Goal: Use online tool/utility: Utilize a website feature to perform a specific function

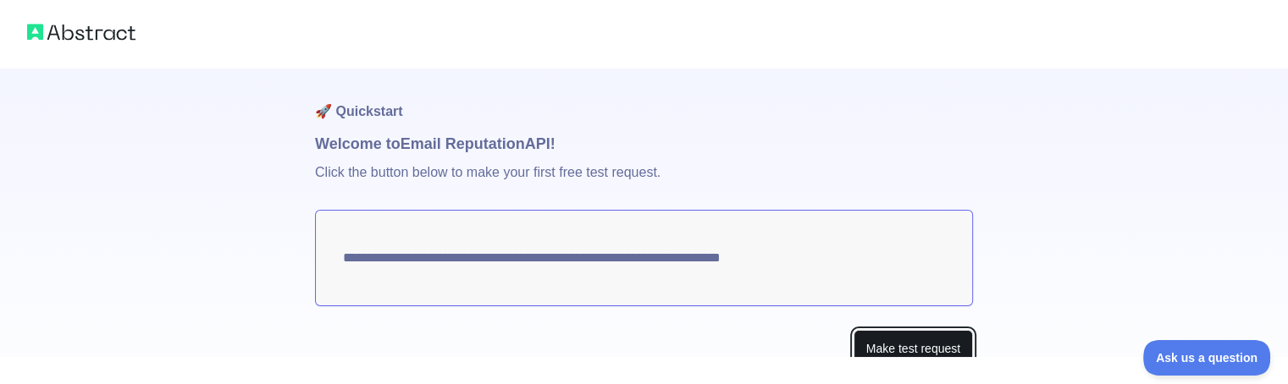
click at [882, 346] on button "Make test request" at bounding box center [912, 349] width 119 height 38
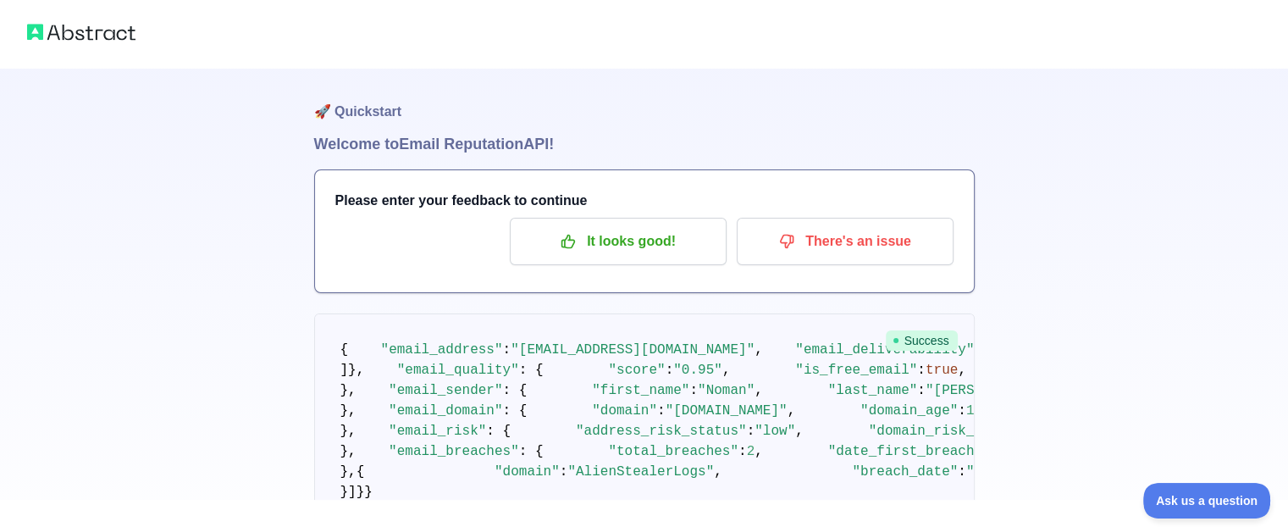
click at [88, 30] on img at bounding box center [81, 32] width 108 height 24
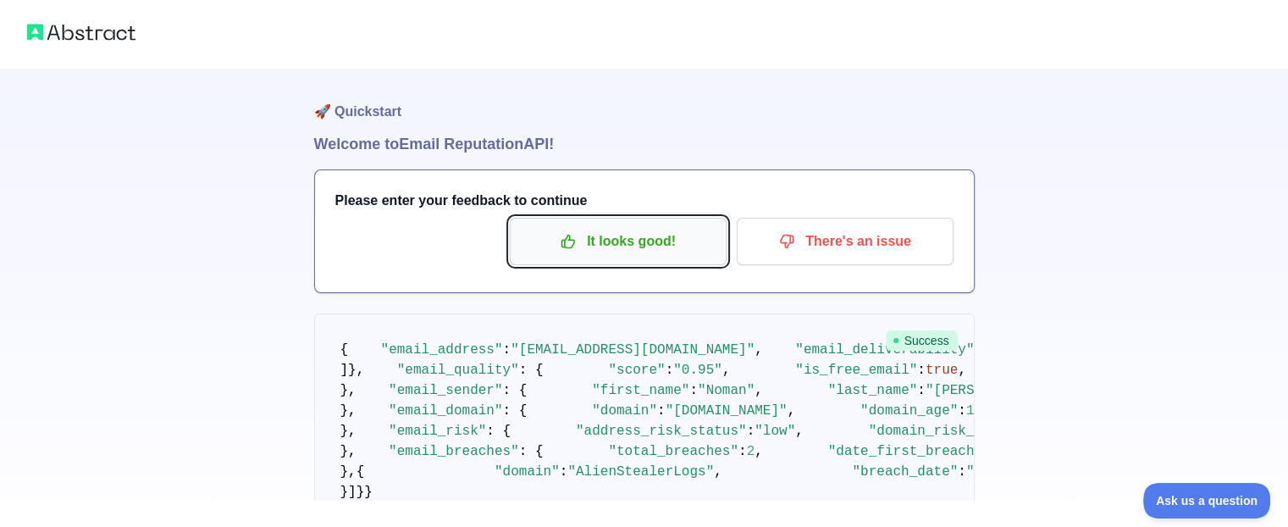
click at [594, 246] on p "It looks good!" at bounding box center [617, 241] width 191 height 29
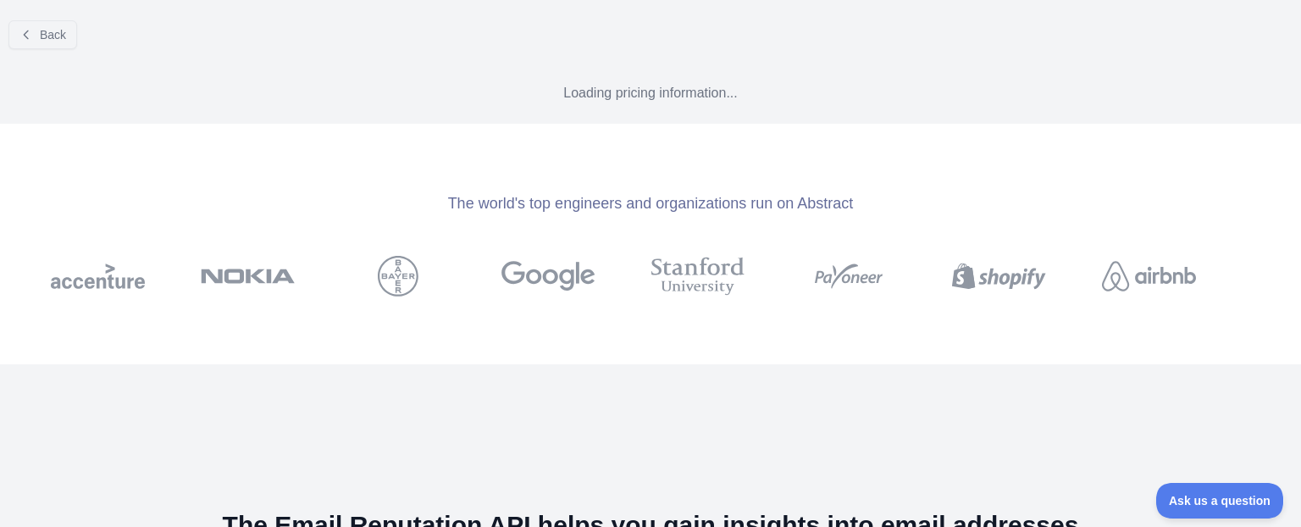
click at [75, 33] on button "Back" at bounding box center [42, 34] width 69 height 29
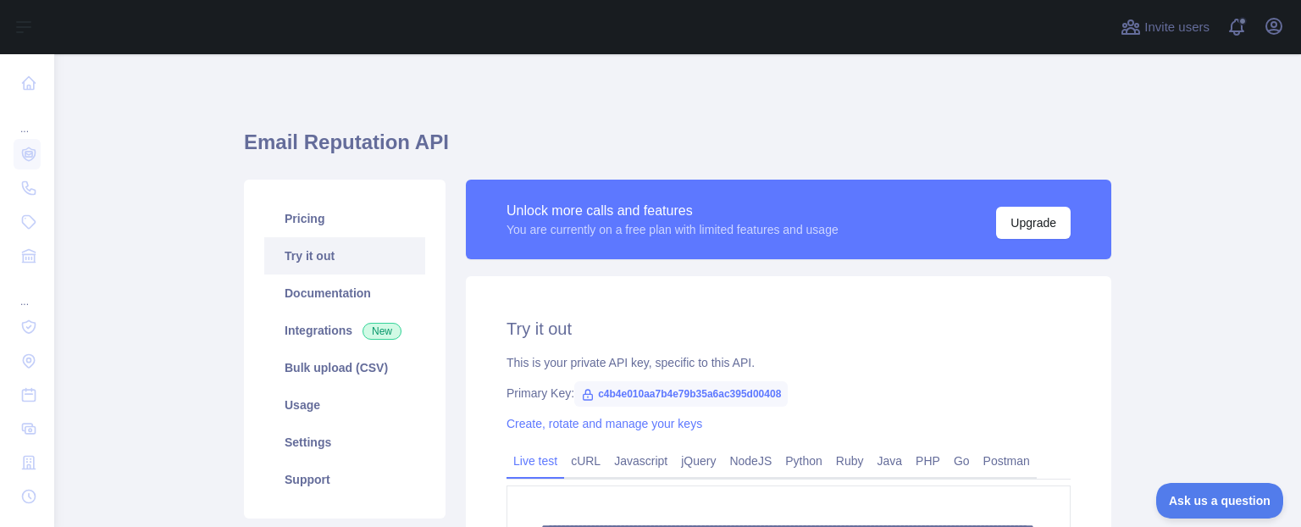
scroll to position [85, 0]
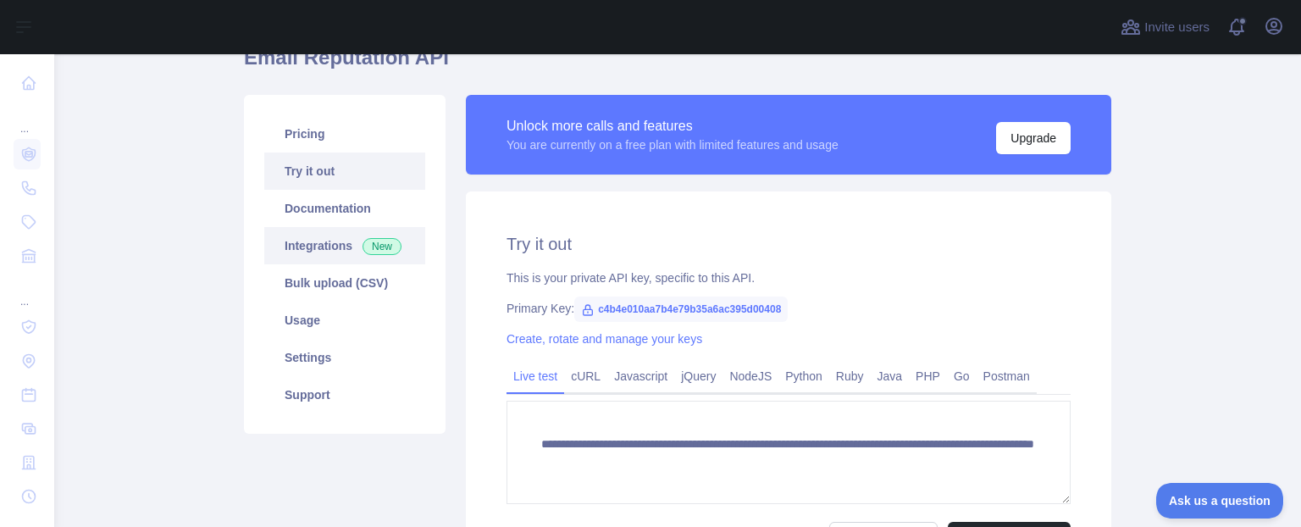
click at [318, 246] on link "Integrations New" at bounding box center [344, 245] width 161 height 37
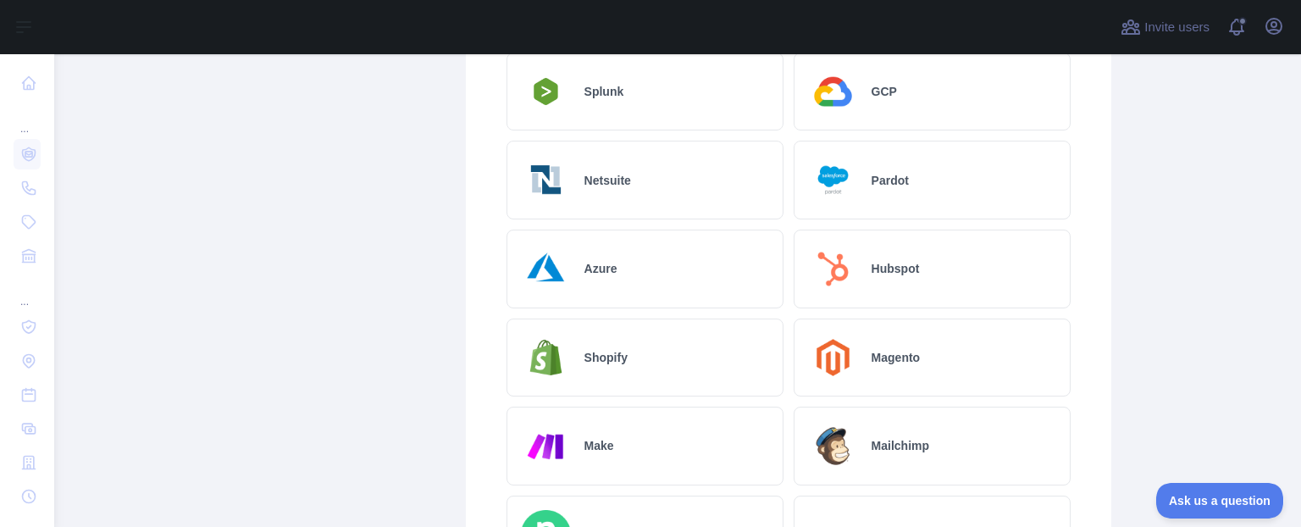
scroll to position [762, 0]
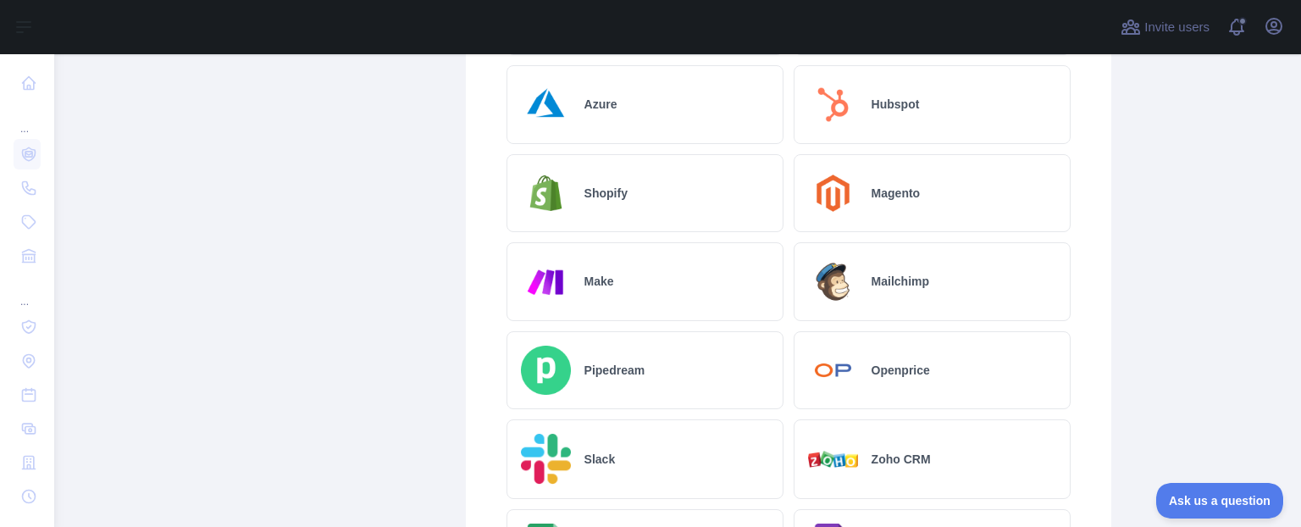
click at [591, 188] on h2 "Shopify" at bounding box center [605, 193] width 43 height 17
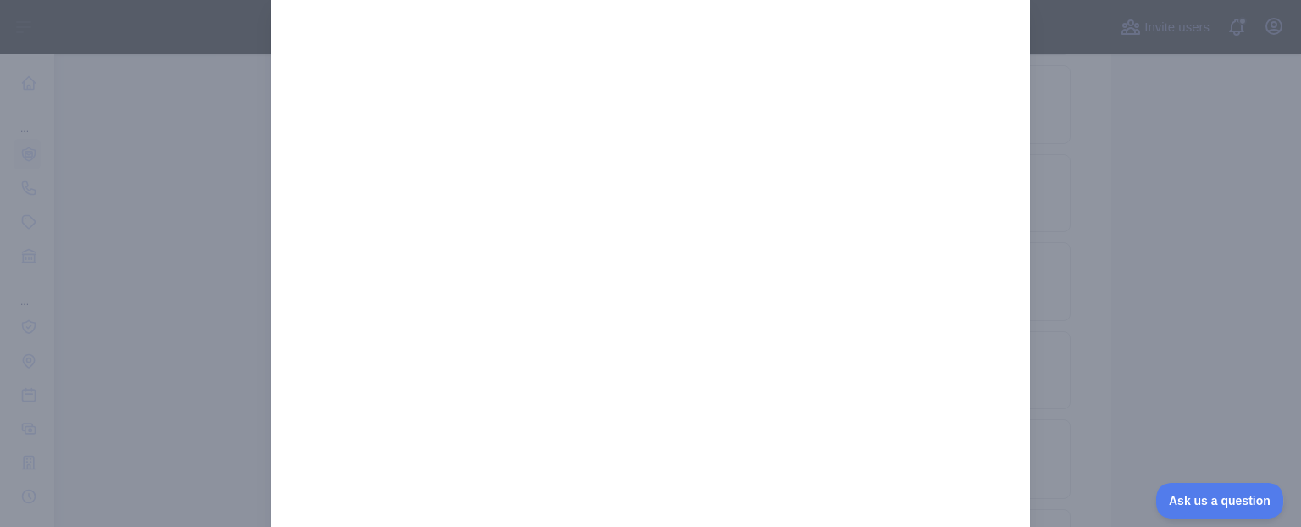
scroll to position [0, 0]
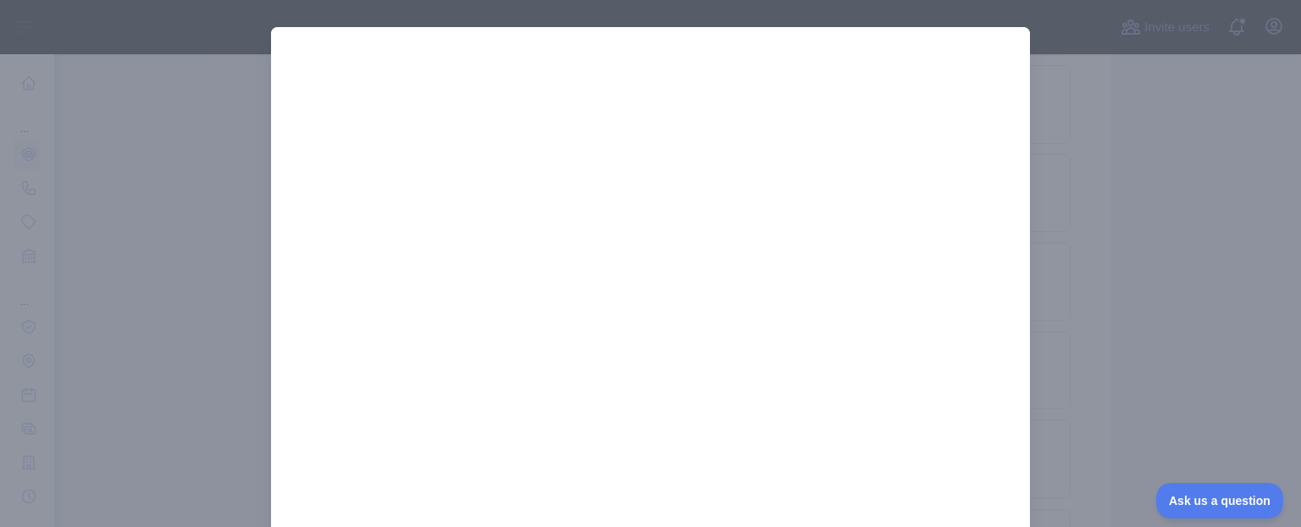
click at [1090, 205] on div at bounding box center [650, 263] width 1301 height 527
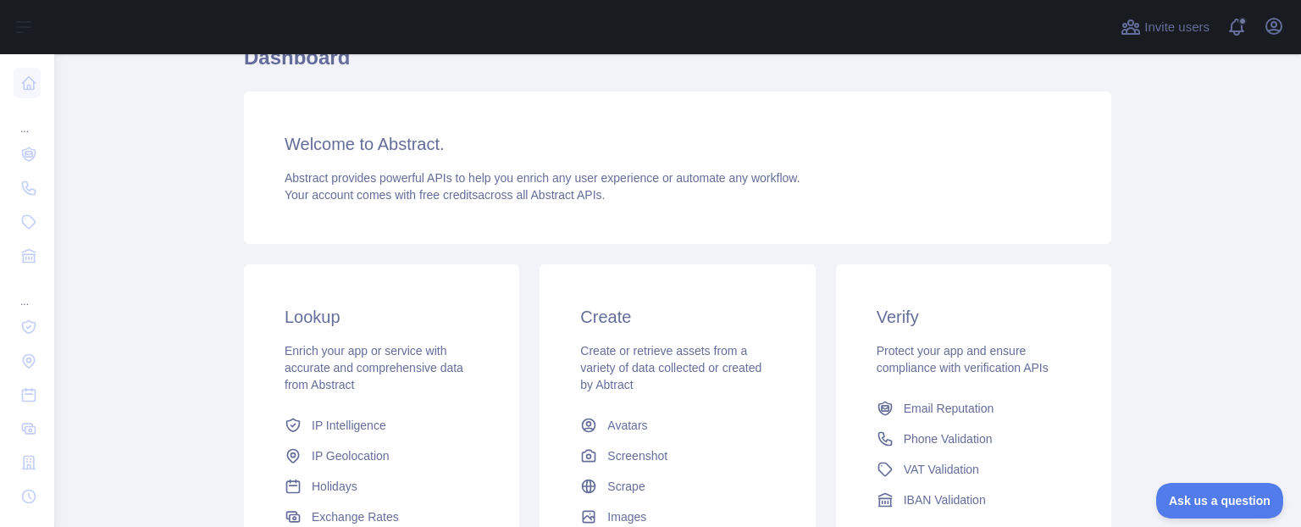
scroll to position [169, 0]
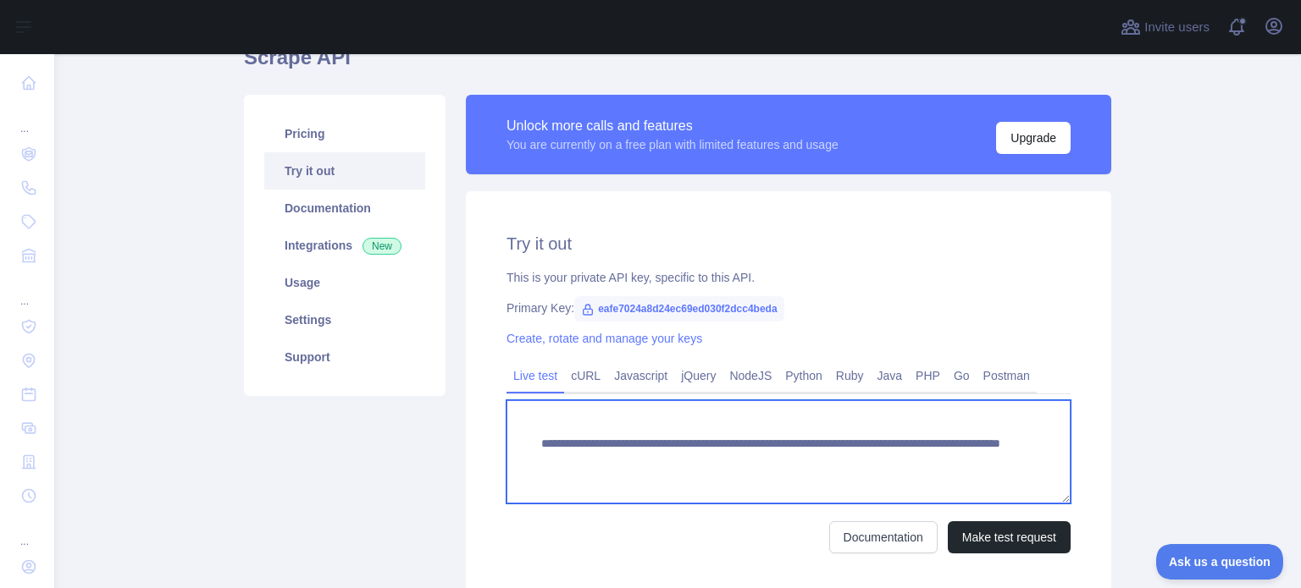
drag, startPoint x: 969, startPoint y: 461, endPoint x: 508, endPoint y: 431, distance: 461.6
click at [508, 431] on textarea "**********" at bounding box center [788, 451] width 564 height 103
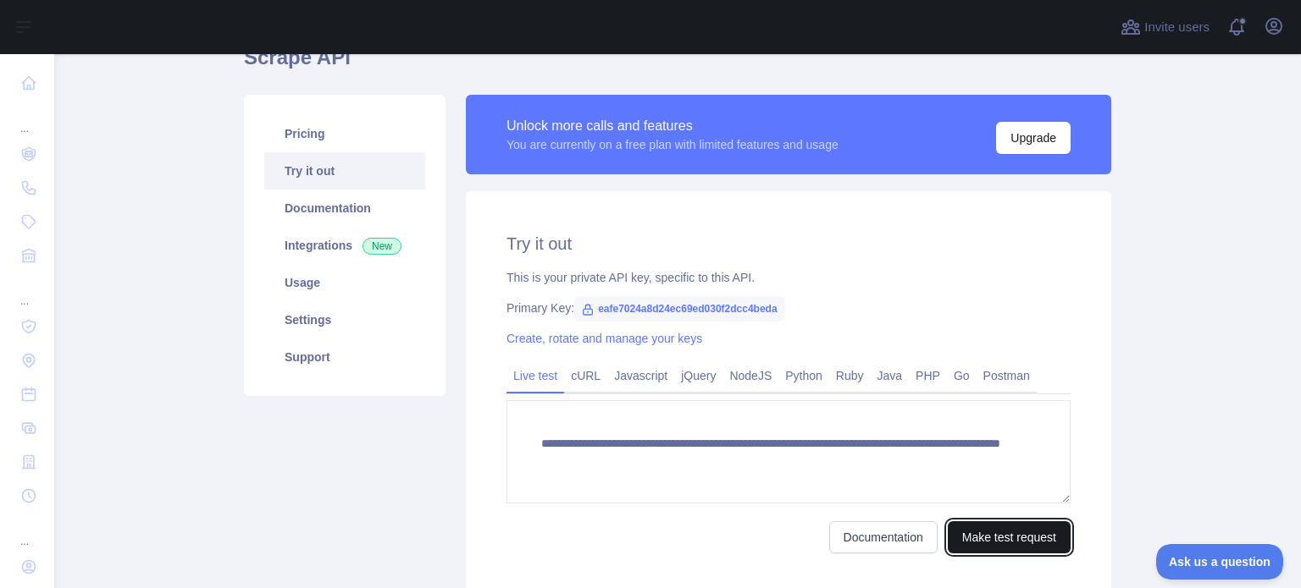
click at [981, 544] on button "Make test request" at bounding box center [1008, 538] width 123 height 32
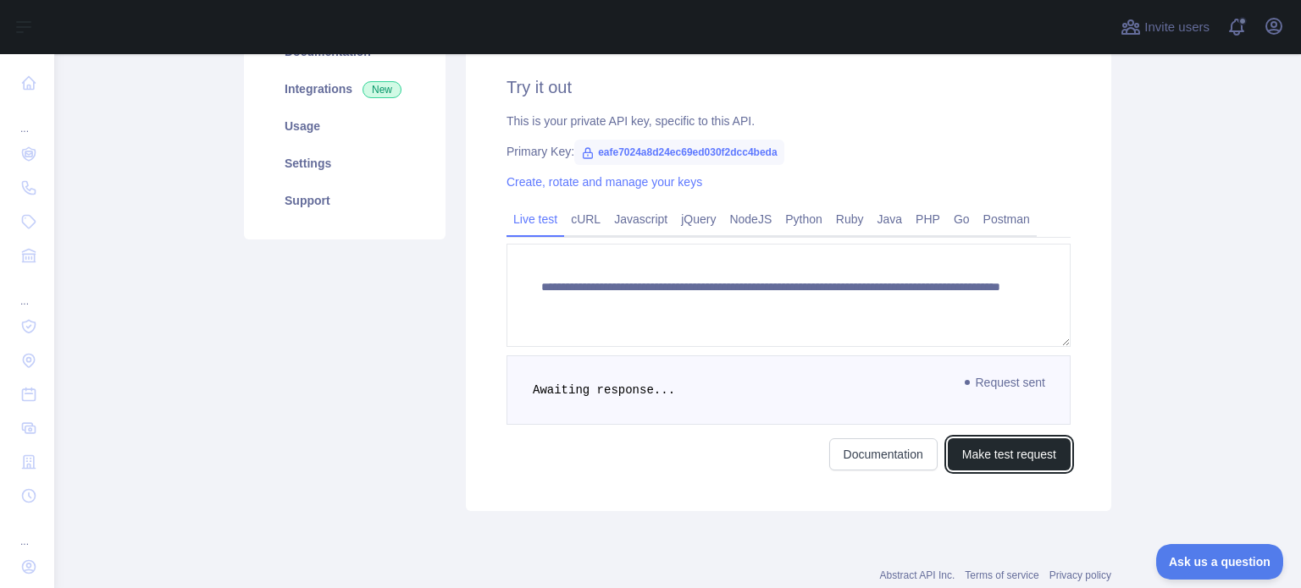
scroll to position [203, 0]
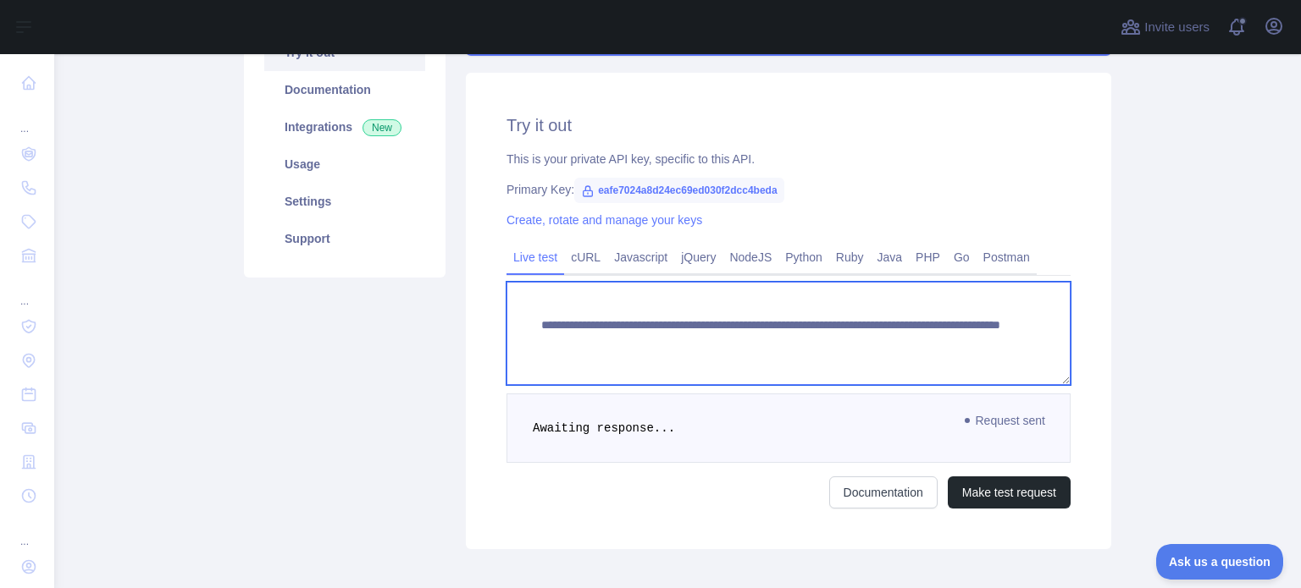
click at [833, 343] on textarea "**********" at bounding box center [788, 333] width 564 height 103
drag, startPoint x: 972, startPoint y: 345, endPoint x: 810, endPoint y: 341, distance: 161.8
click at [810, 341] on textarea "**********" at bounding box center [788, 333] width 564 height 103
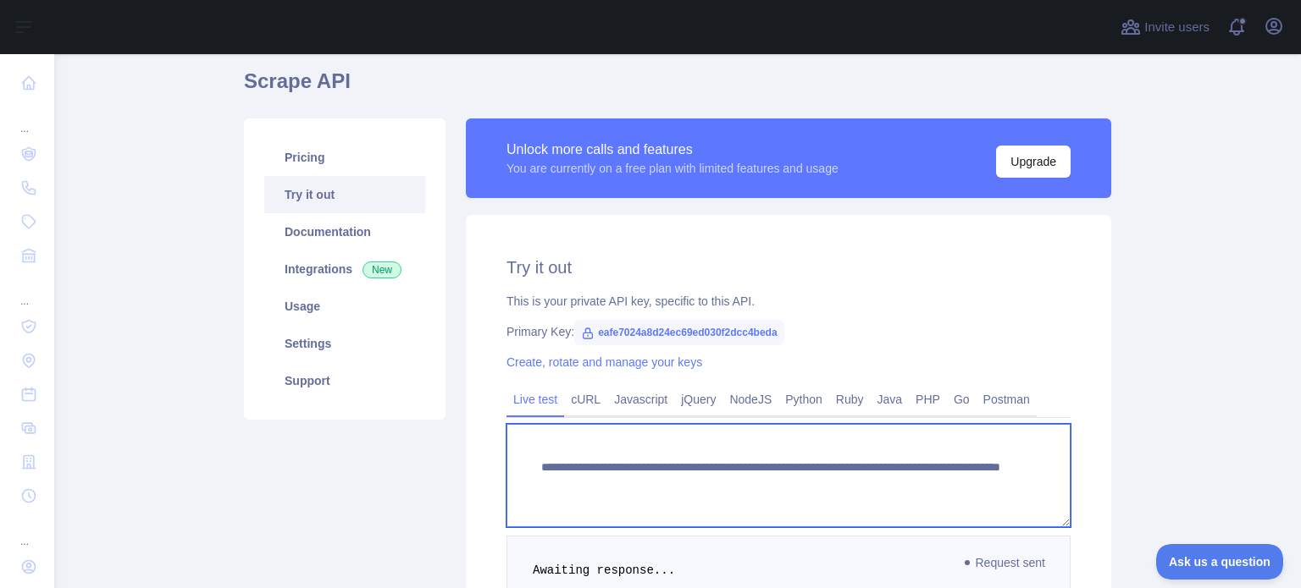
scroll to position [34, 0]
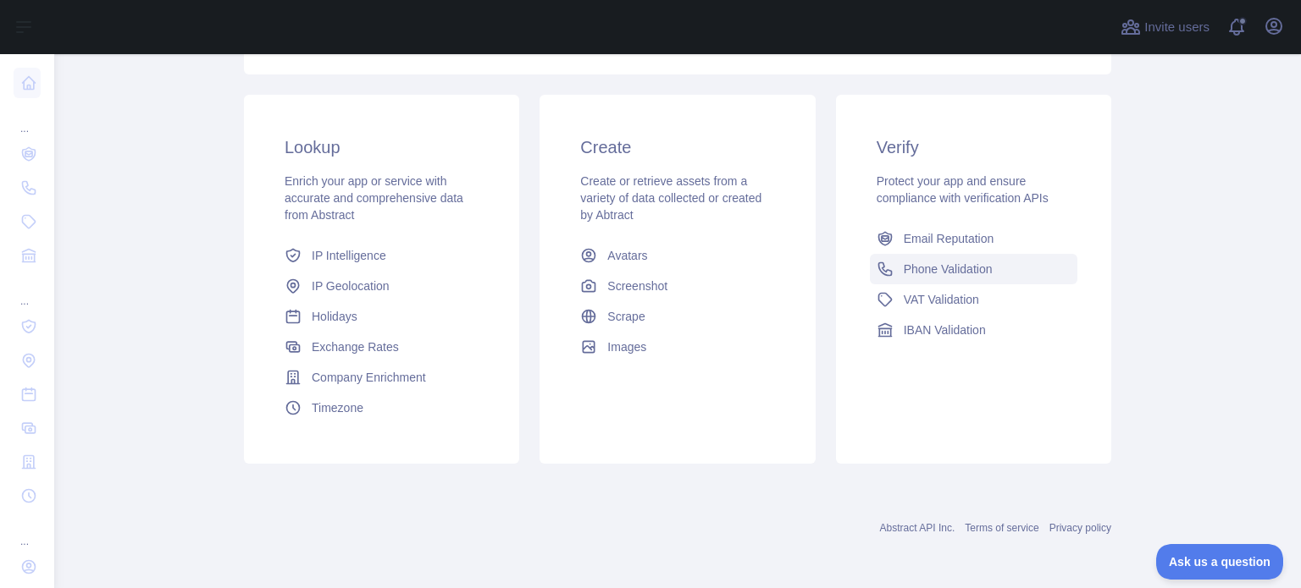
click at [903, 269] on span "Phone Validation" at bounding box center [947, 269] width 89 height 17
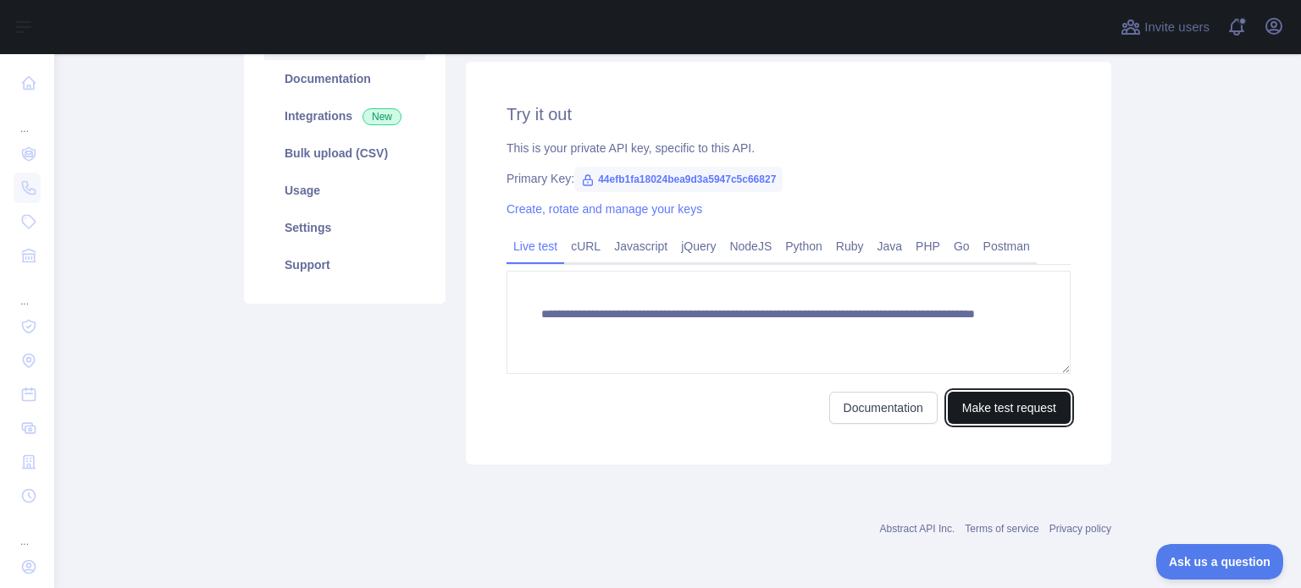
click at [979, 413] on button "Make test request" at bounding box center [1008, 408] width 123 height 32
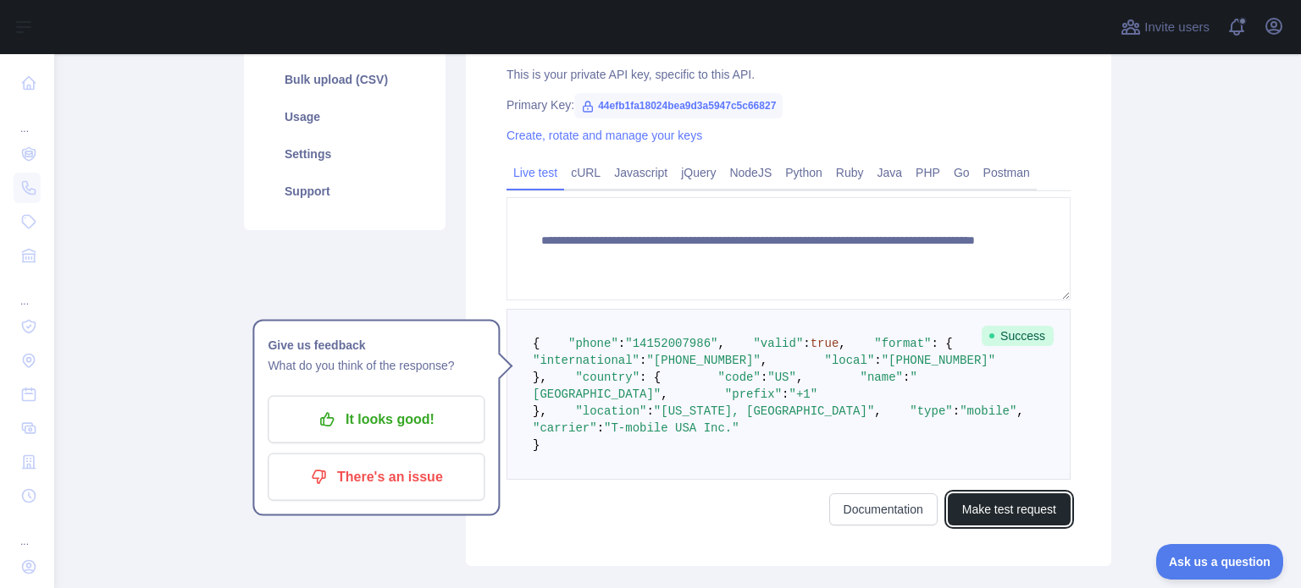
scroll to position [299, 0]
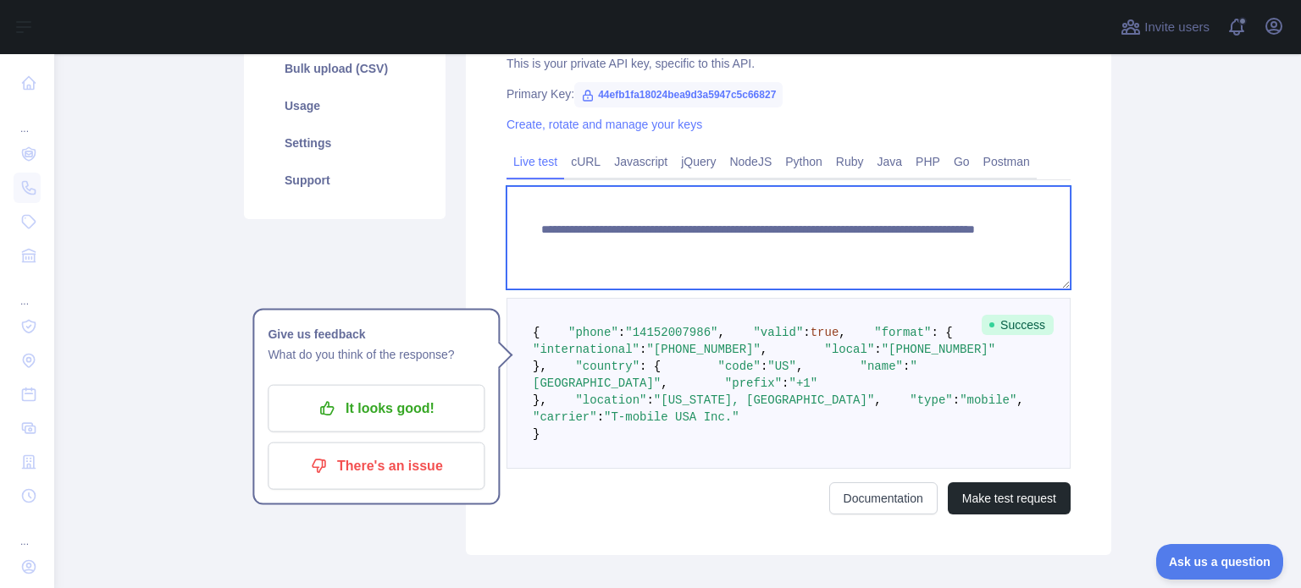
drag, startPoint x: 906, startPoint y: 250, endPoint x: 522, endPoint y: 210, distance: 386.5
click at [522, 210] on textarea "**********" at bounding box center [788, 237] width 564 height 103
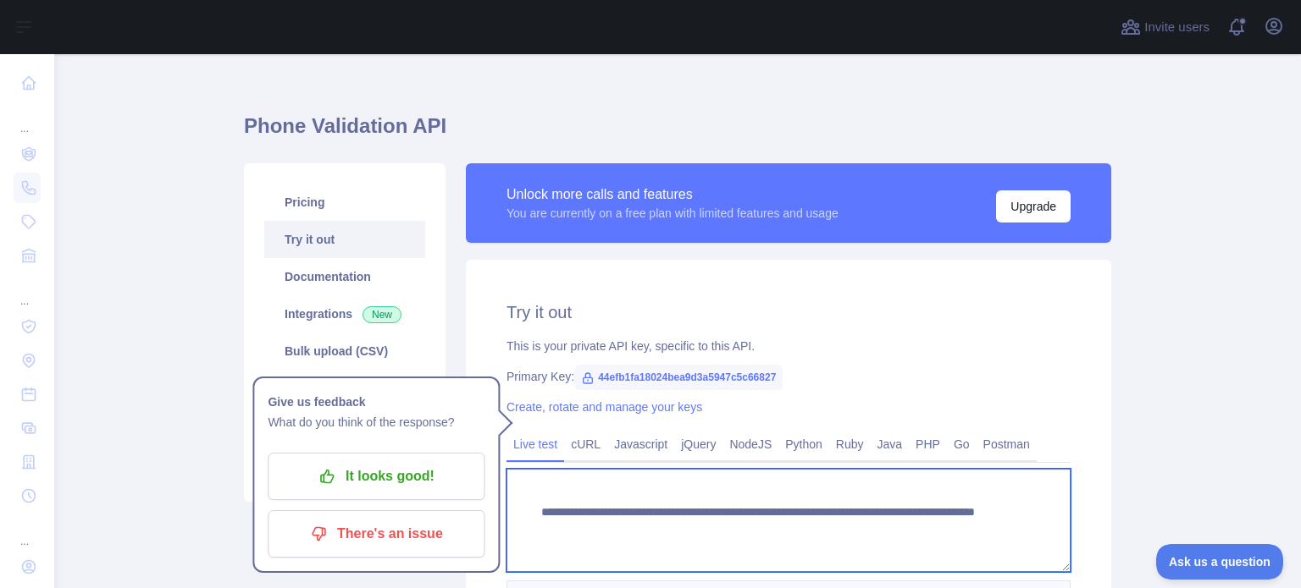
scroll to position [0, 0]
